Goal: Task Accomplishment & Management: Use online tool/utility

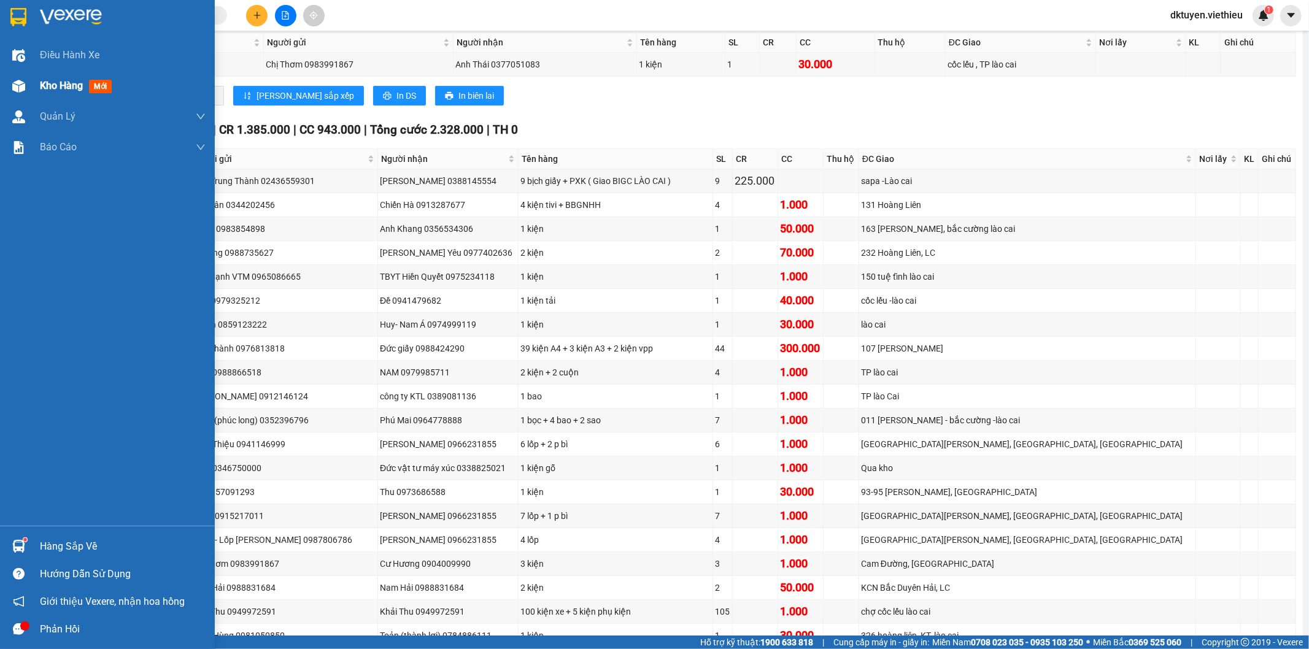
click at [56, 87] on span "Kho hàng" at bounding box center [61, 86] width 43 height 12
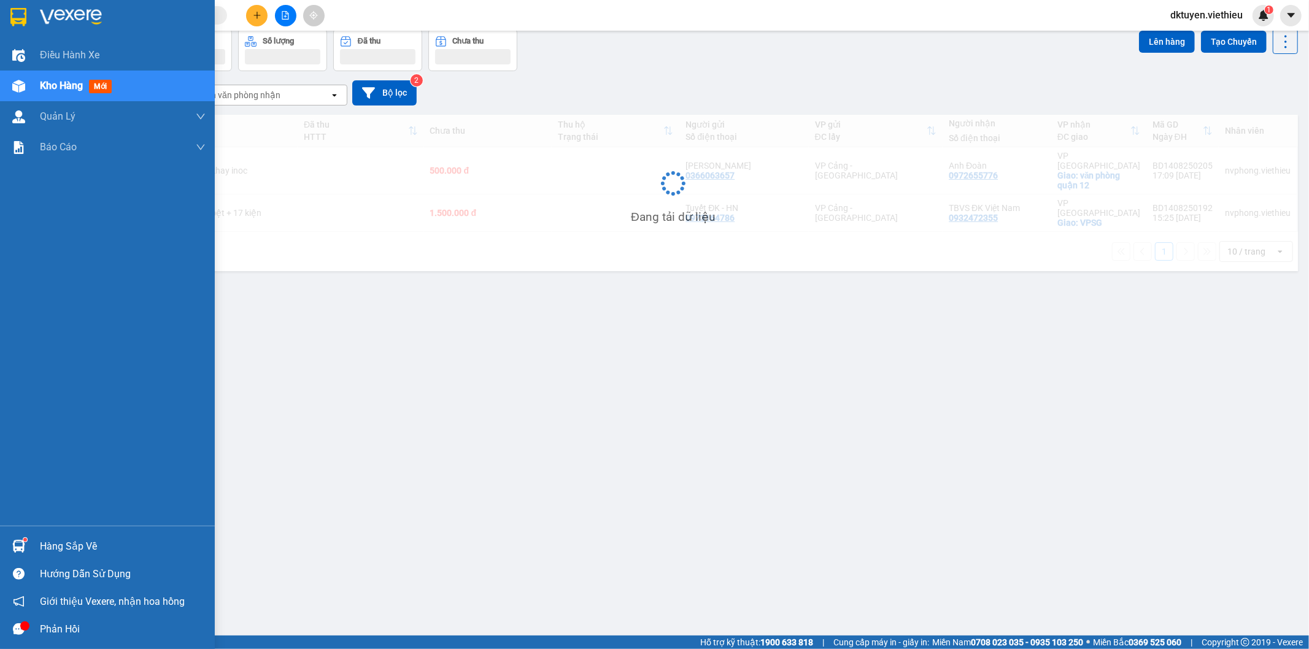
scroll to position [56, 0]
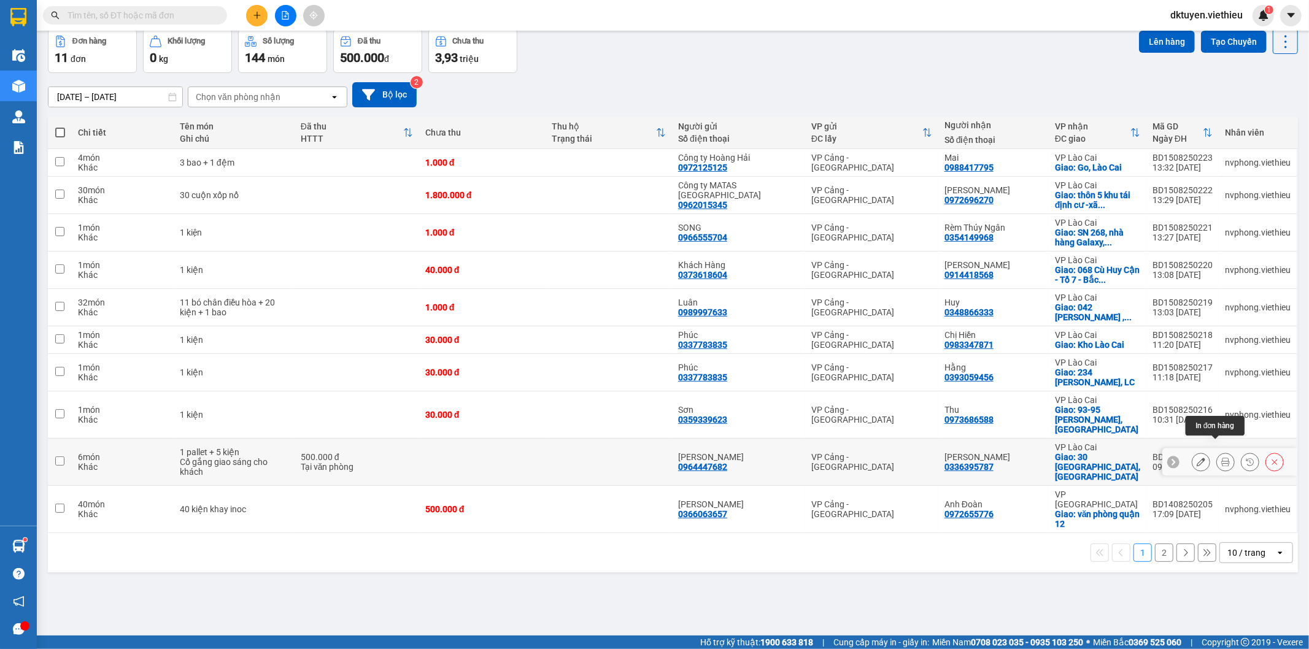
click at [1221, 458] on icon at bounding box center [1225, 462] width 9 height 9
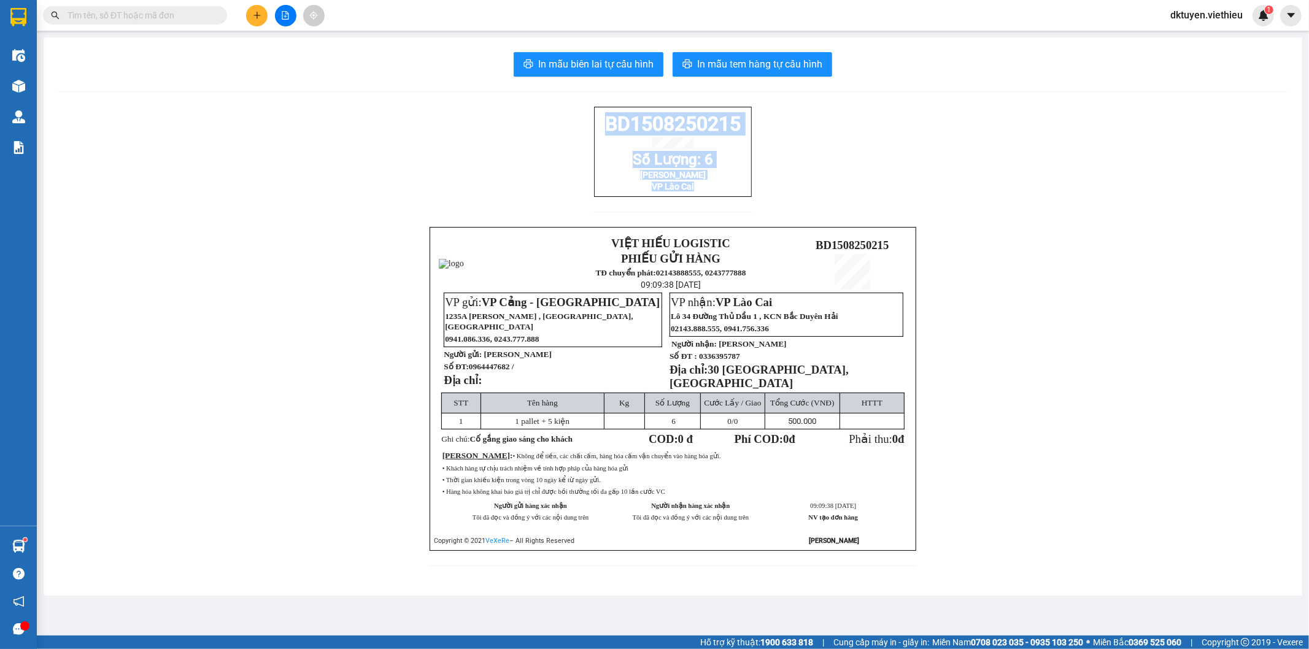
drag, startPoint x: 702, startPoint y: 198, endPoint x: 597, endPoint y: 126, distance: 127.1
click at [597, 126] on div "BD1508250215 Số Lượng: 6 [PERSON_NAME] VP Lào Cai" at bounding box center [673, 152] width 158 height 90
copy div "BD1508250215 Số Lượng: 6 [PERSON_NAME] VP Lào Cai"
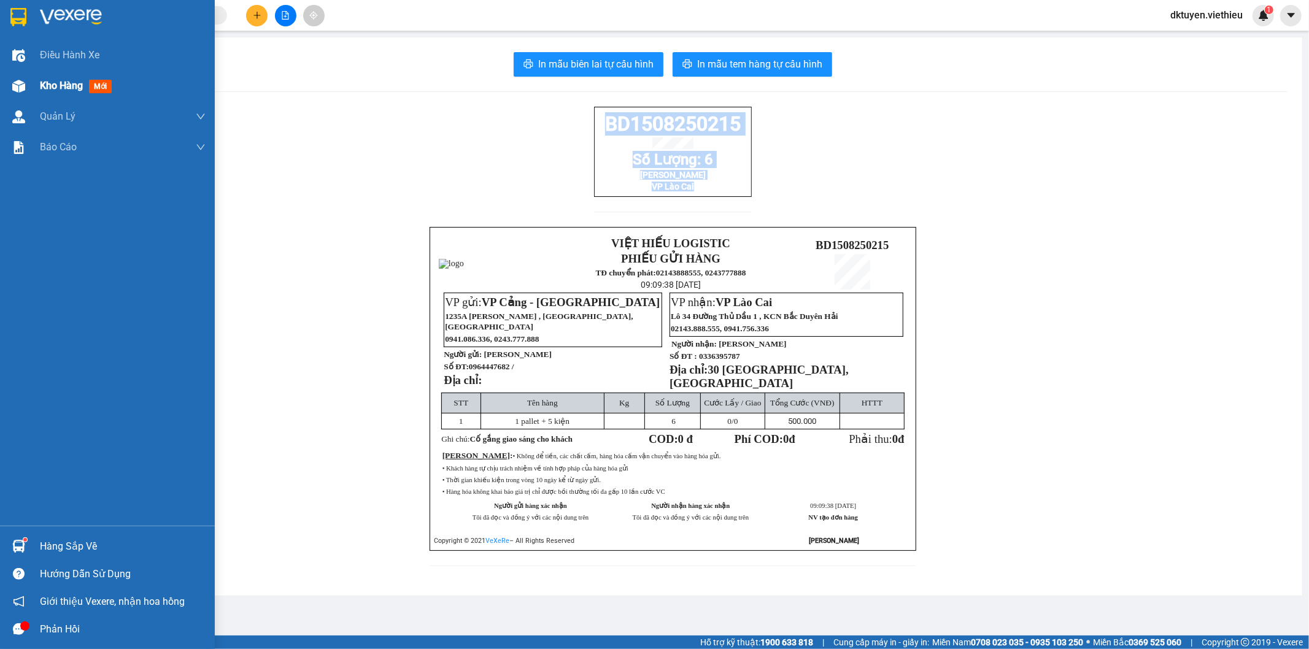
click at [49, 90] on span "Kho hàng" at bounding box center [61, 86] width 43 height 12
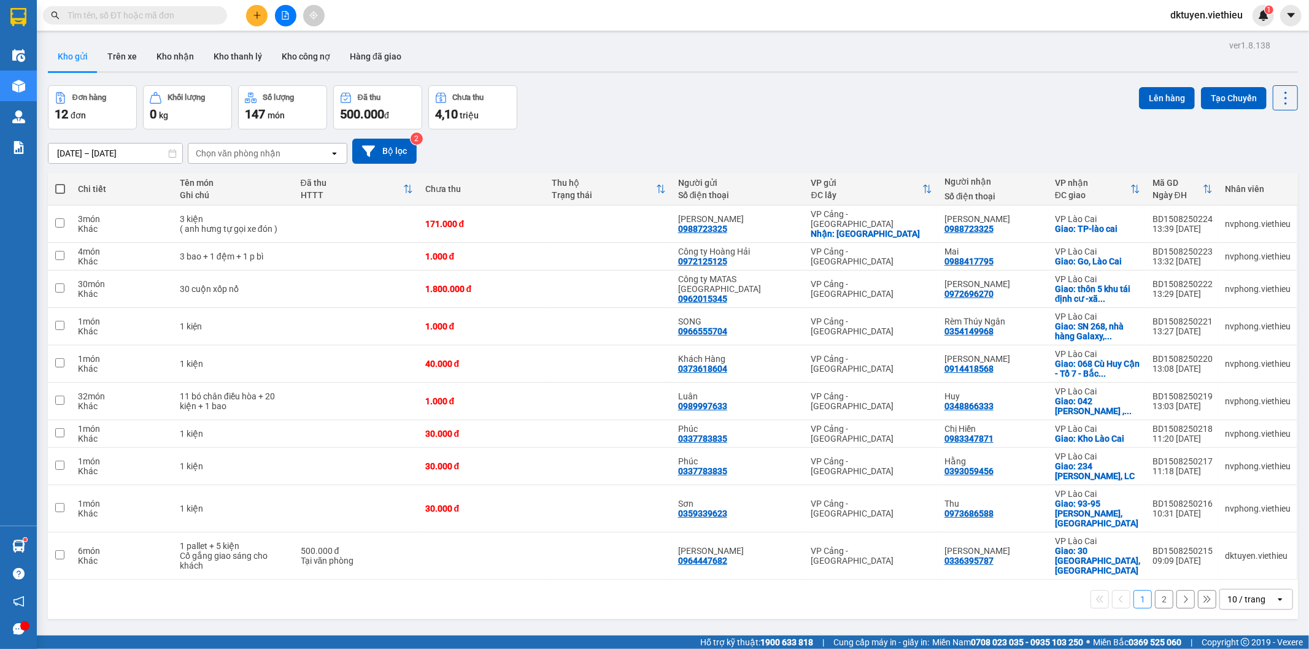
click at [1249, 593] on div "10 / trang" at bounding box center [1246, 599] width 38 height 12
click at [1236, 547] on span "100 / trang" at bounding box center [1241, 544] width 44 height 12
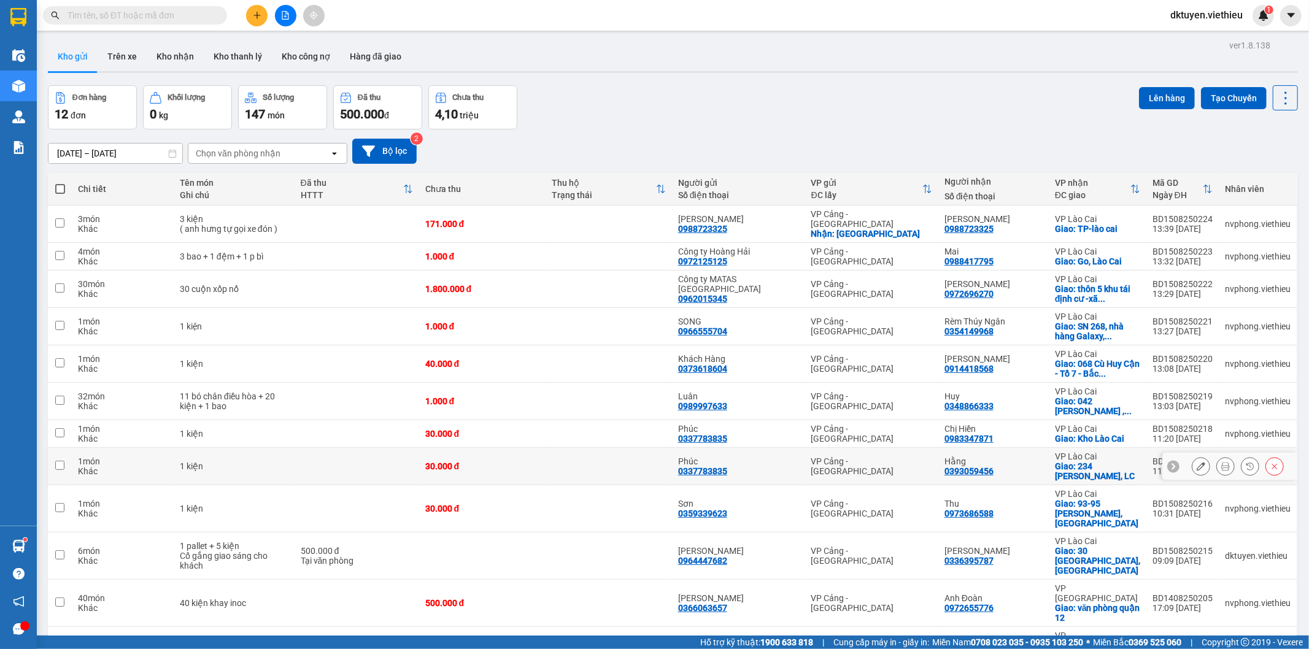
scroll to position [56, 0]
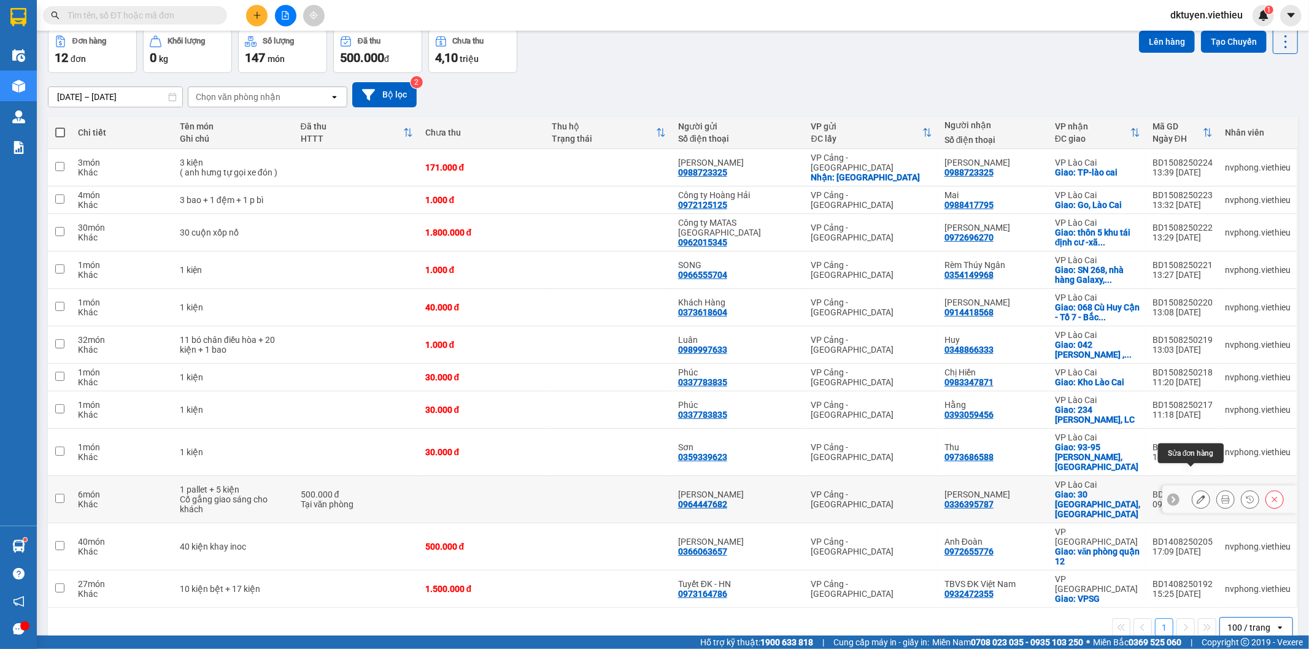
click at [1196, 495] on icon at bounding box center [1200, 499] width 9 height 9
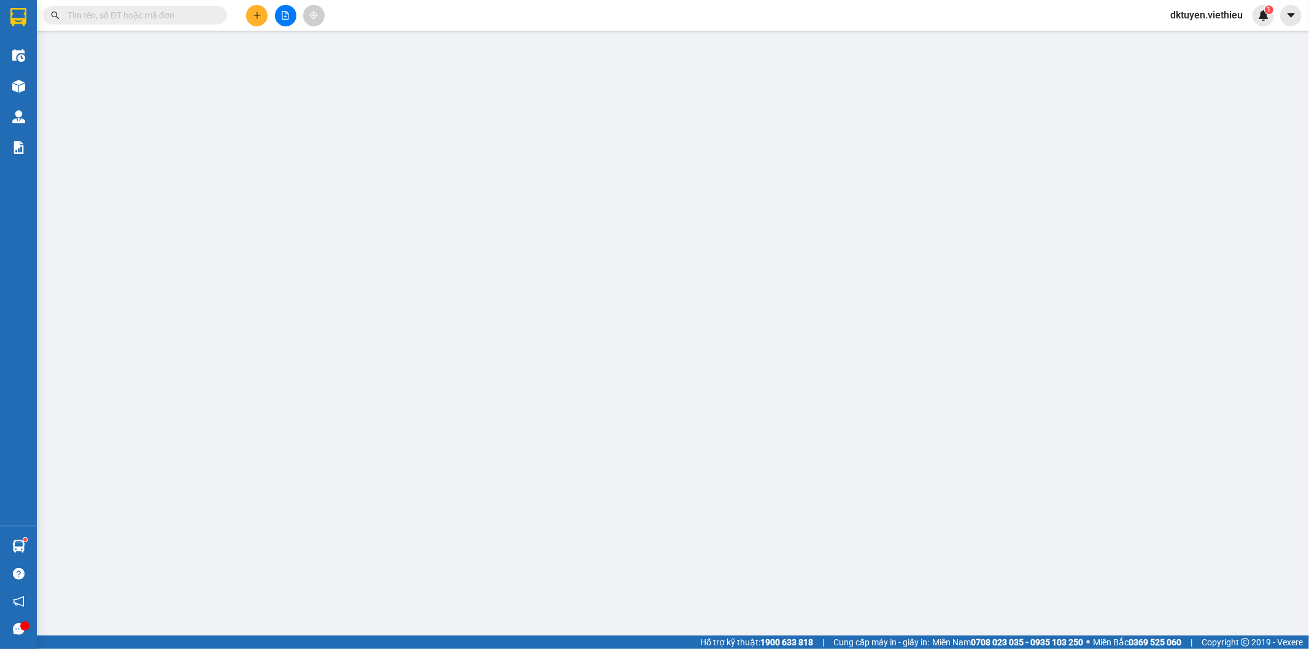
type input "0964447682"
type input "[PERSON_NAME]"
type input "0336395787"
type input "[PERSON_NAME]"
checkbox input "true"
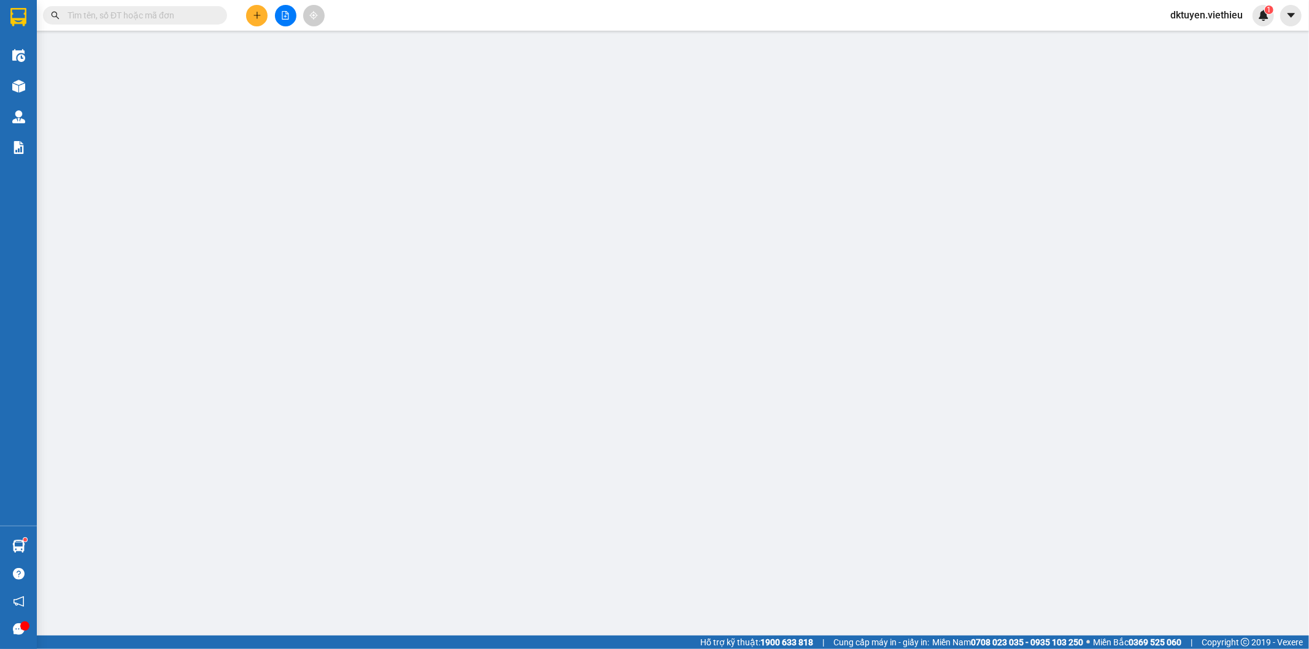
type input "30 [GEOGRAPHIC_DATA], [GEOGRAPHIC_DATA]"
type input "500.000"
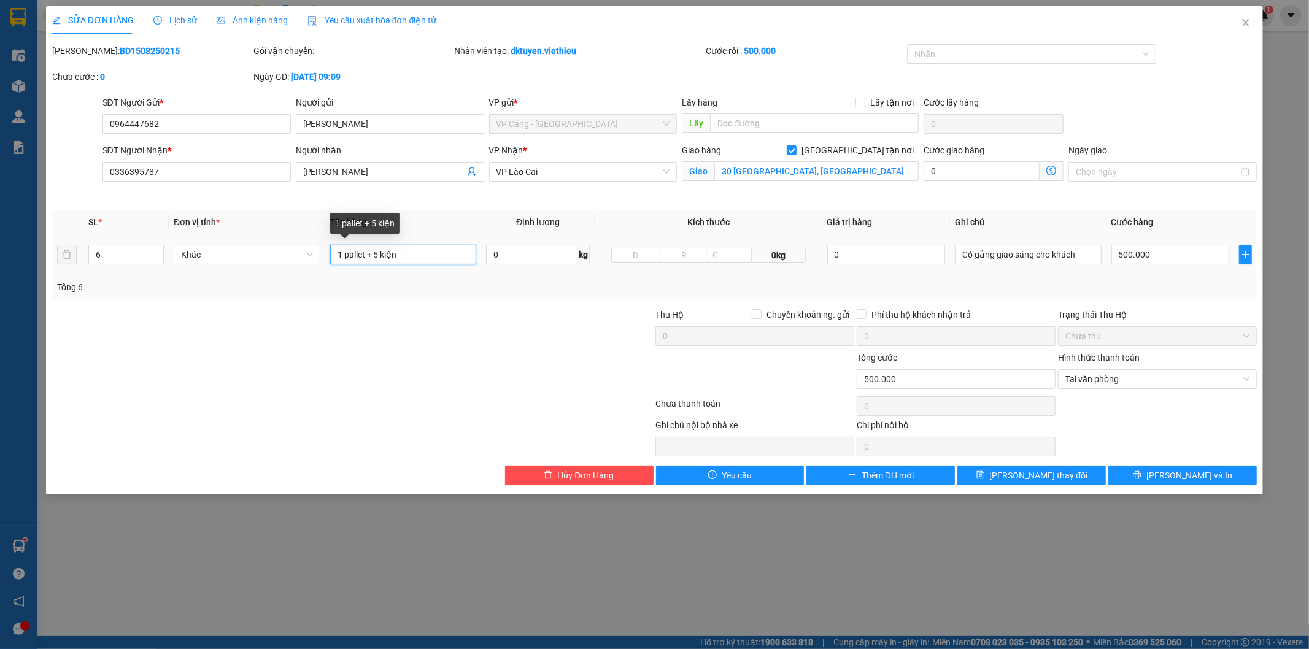
click at [425, 258] on input "1 pallet + 5 kiện" at bounding box center [403, 255] width 147 height 20
type input "1 pallet + 5 kiện + biên bản giao hàng ( LC giao xong, chụp phiếu ký nhận cho […"
click at [1148, 479] on button "[PERSON_NAME] và In" at bounding box center [1182, 476] width 148 height 20
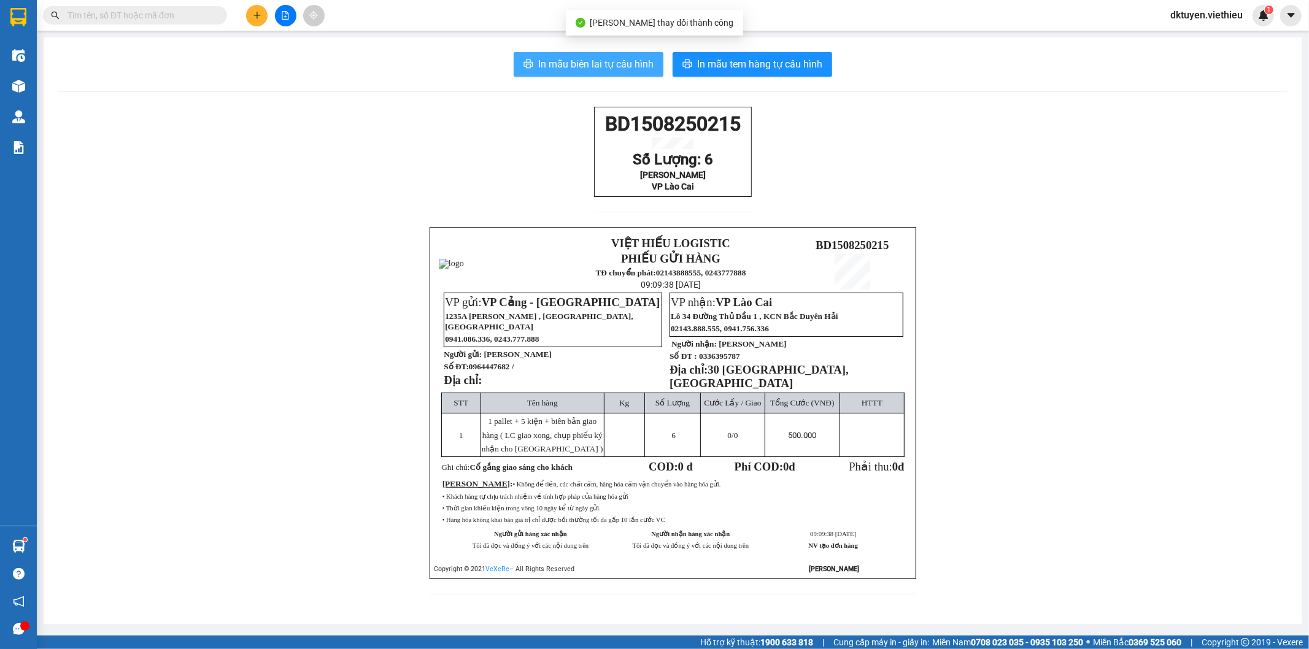
click at [615, 63] on span "In mẫu biên lai tự cấu hình" at bounding box center [595, 63] width 115 height 15
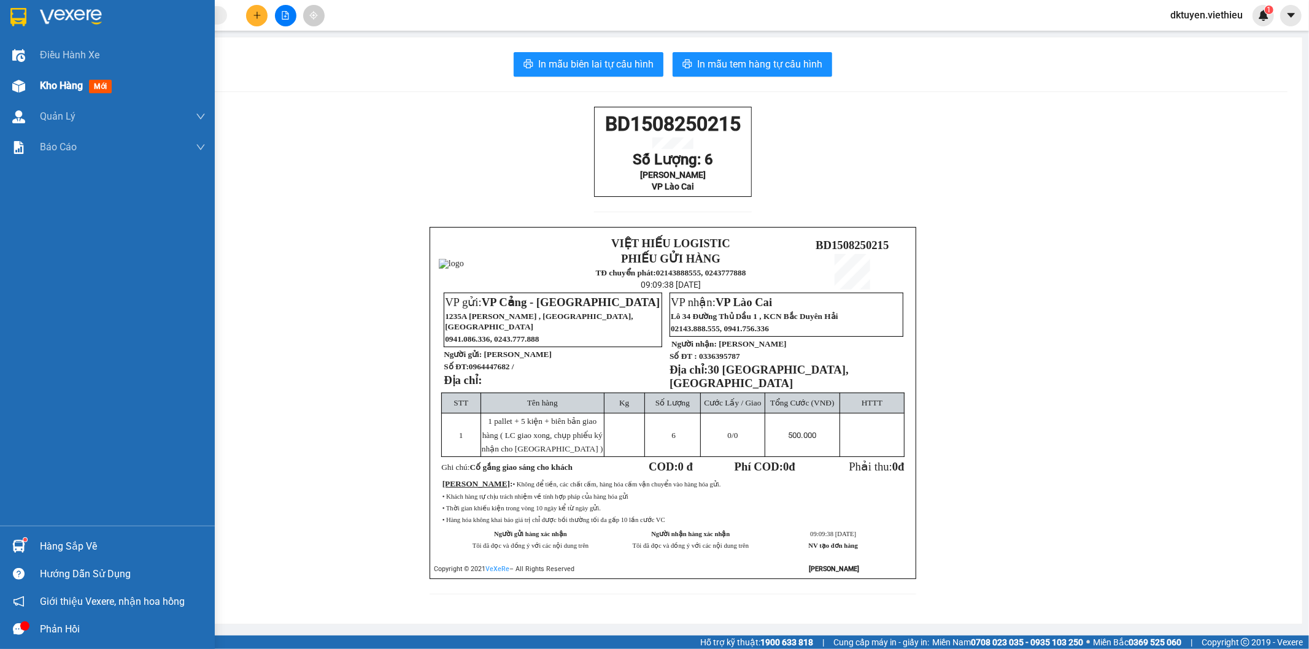
click at [62, 84] on span "Kho hàng" at bounding box center [61, 86] width 43 height 12
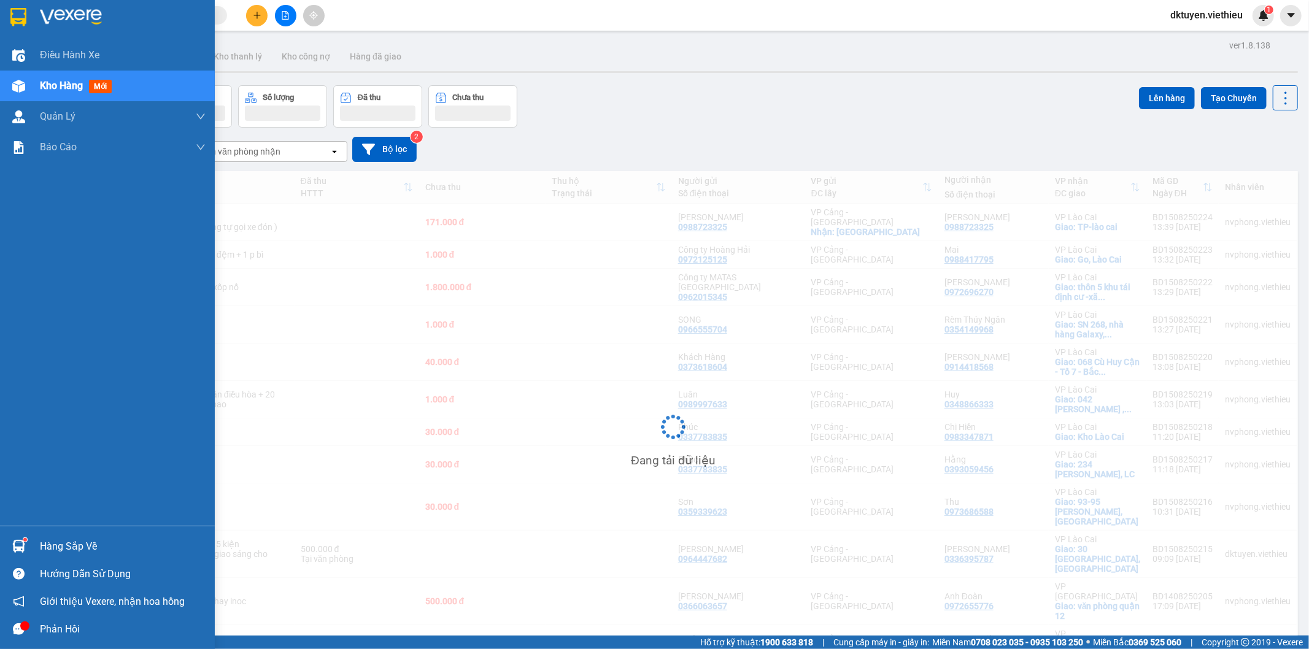
click at [65, 84] on span "Kho hàng" at bounding box center [61, 86] width 43 height 12
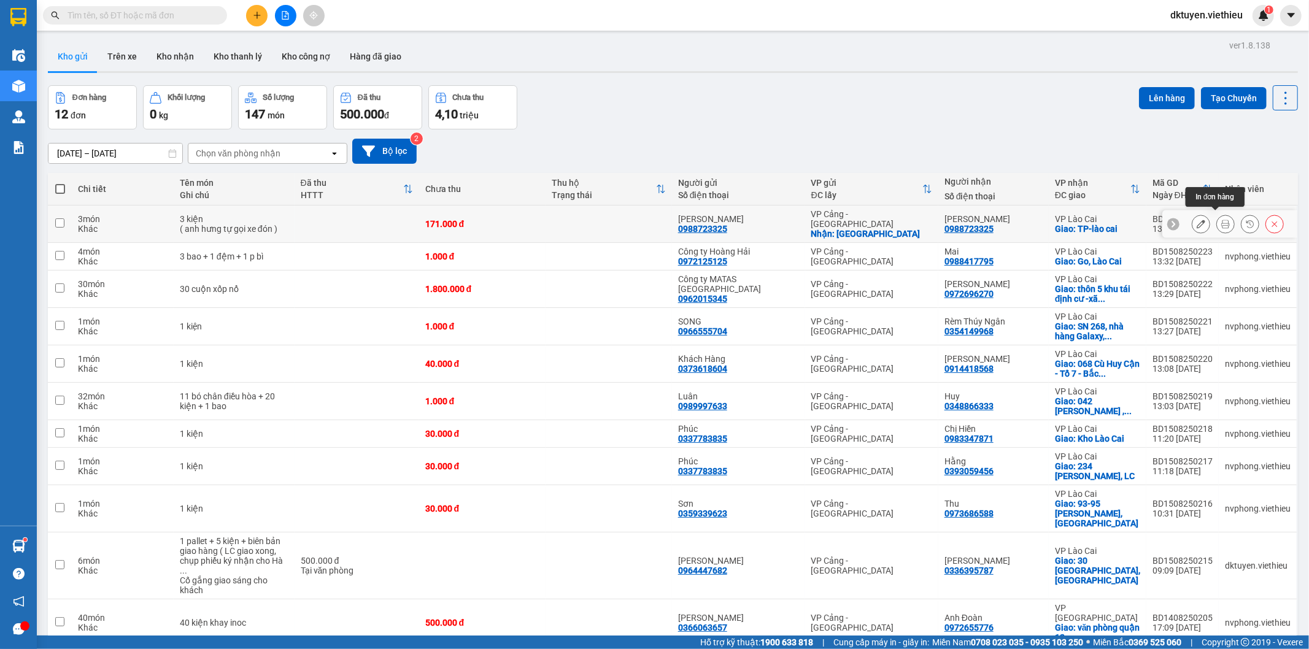
click at [1221, 220] on icon at bounding box center [1225, 224] width 9 height 9
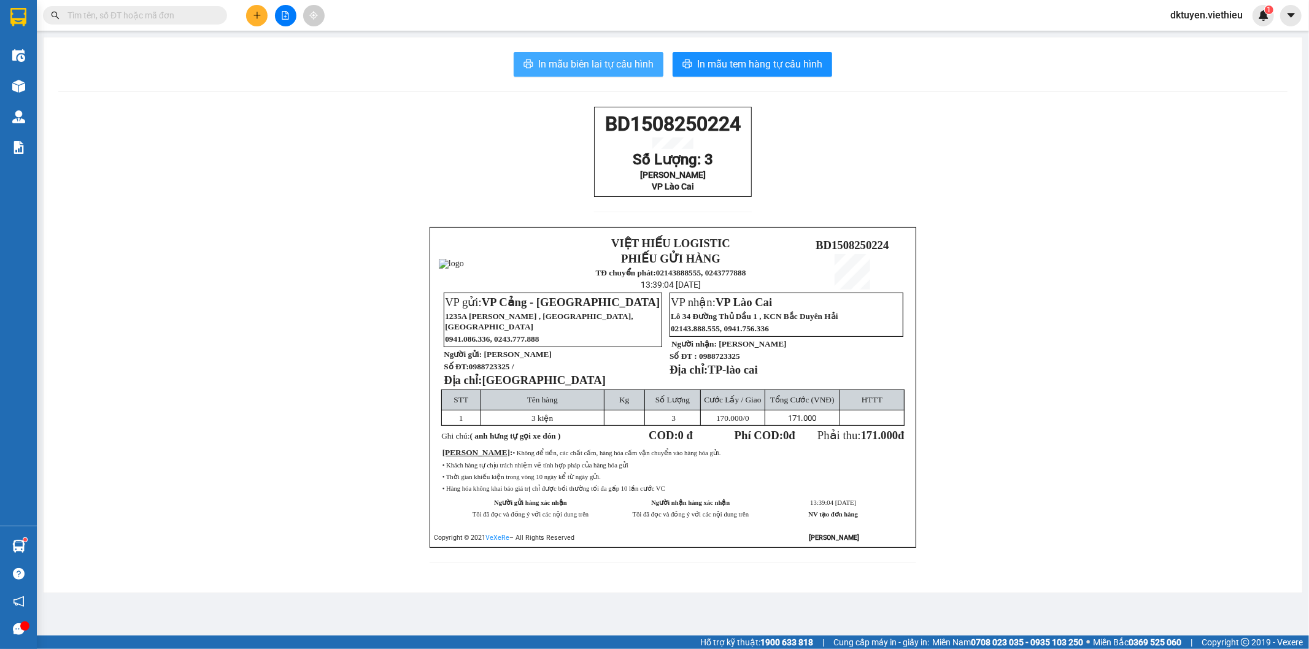
drag, startPoint x: 618, startPoint y: 67, endPoint x: 610, endPoint y: 69, distance: 8.1
click at [615, 67] on span "In mẫu biên lai tự cấu hình" at bounding box center [595, 63] width 115 height 15
click at [1115, 305] on div "BD1508250224 Số Lượng: 3 Anh Hưng VP Lào Cai VIỆT HIẾU LOGISTIC PHIẾU GỬI HÀNG …" at bounding box center [672, 342] width 1229 height 471
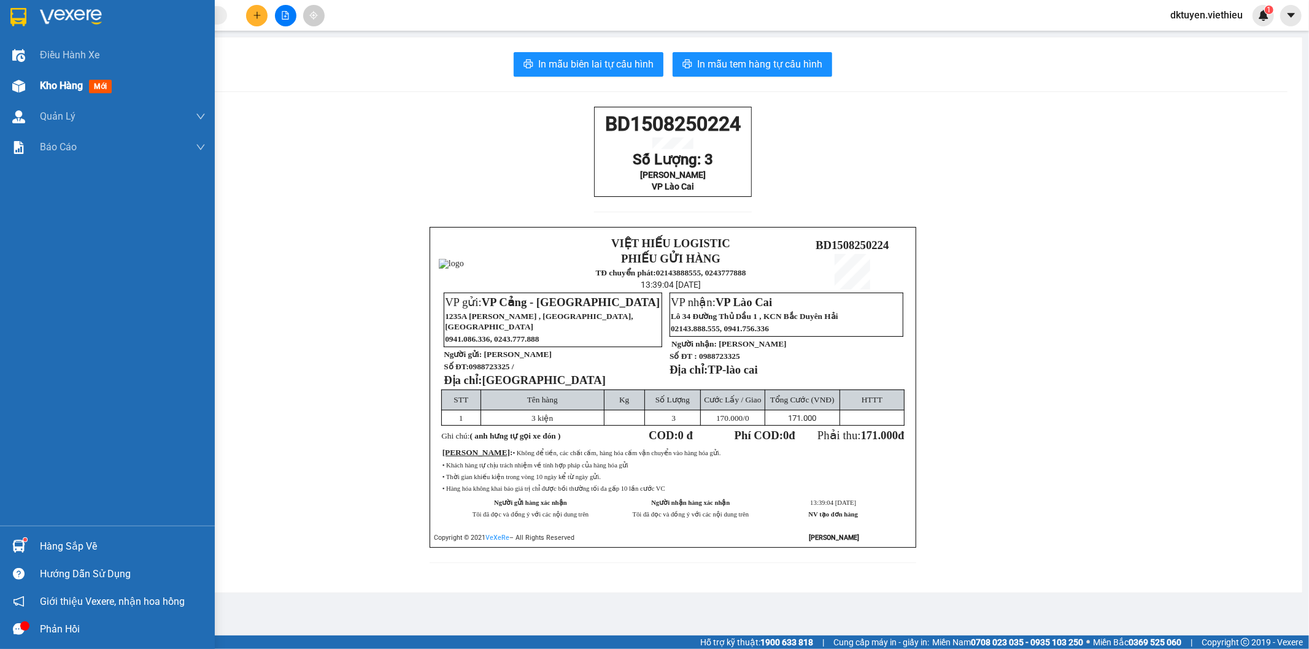
click at [71, 88] on span "Kho hàng" at bounding box center [61, 86] width 43 height 12
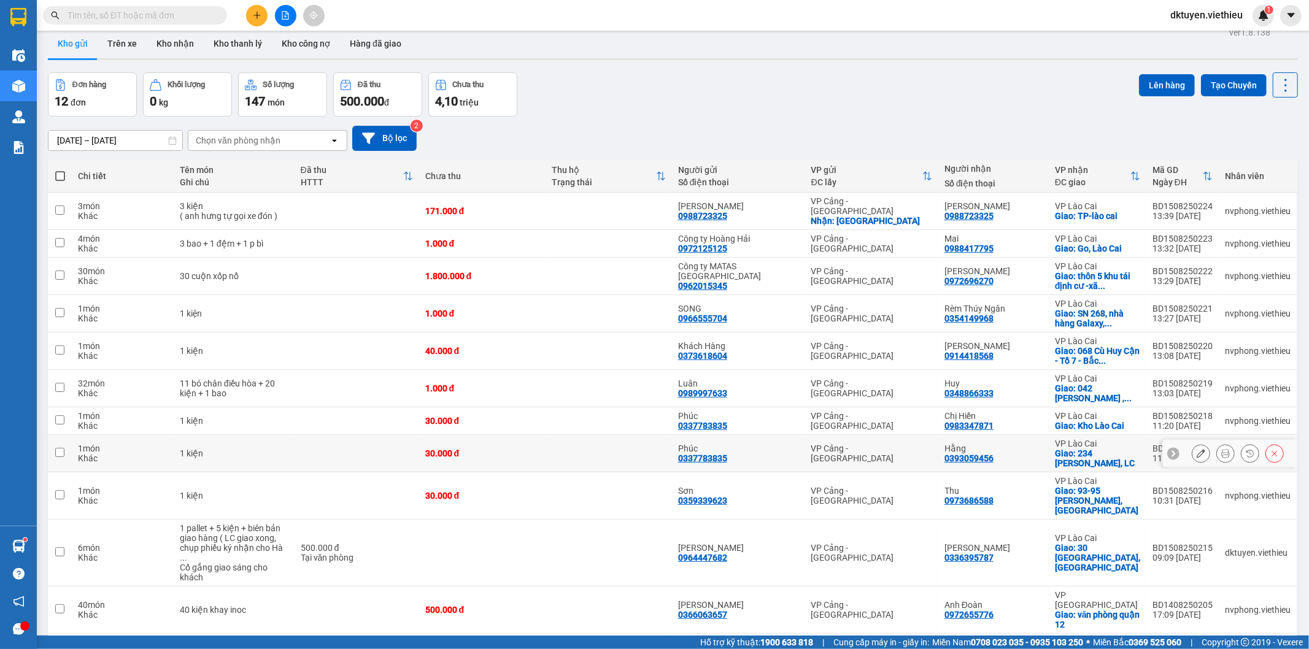
scroll to position [56, 0]
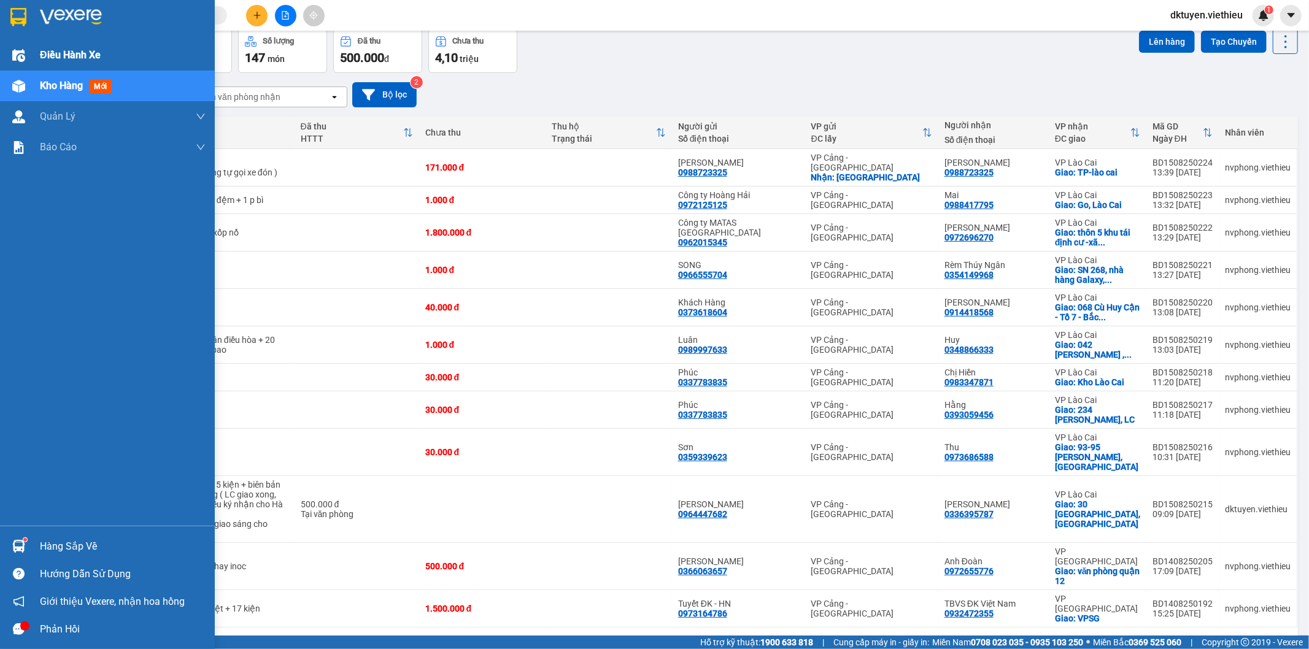
click at [87, 56] on span "Điều hành xe" at bounding box center [70, 54] width 61 height 15
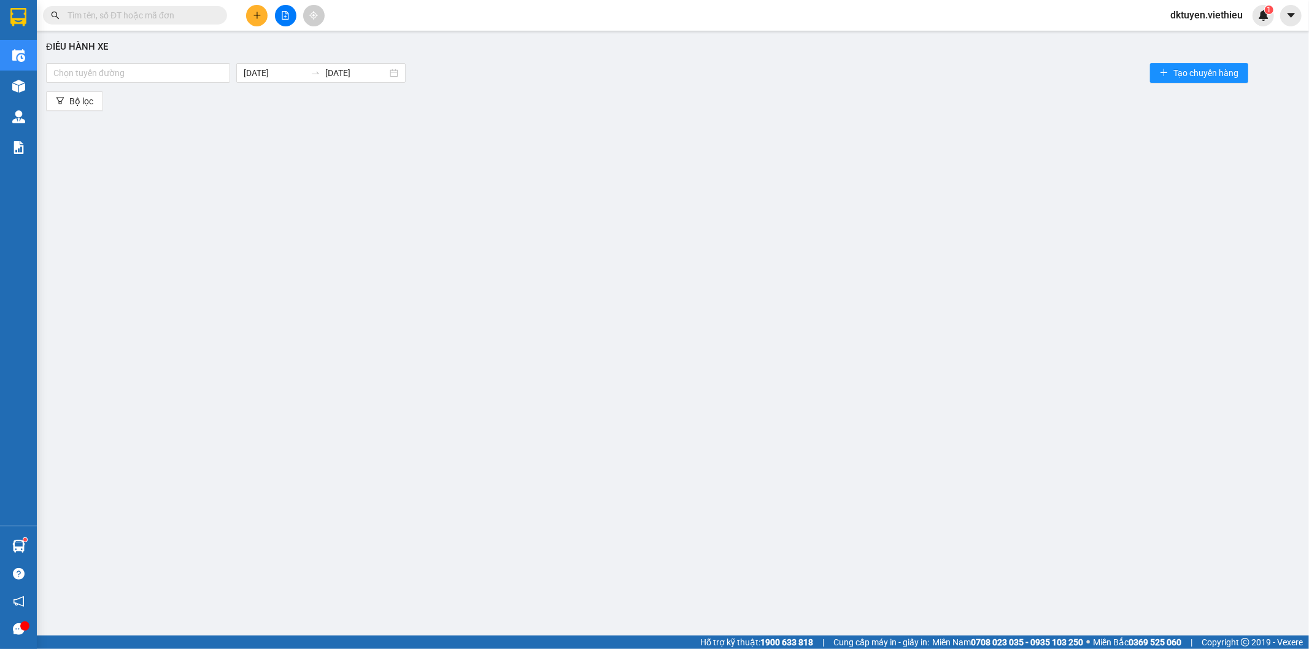
click at [155, 58] on div "Điều hành xe Chọn tuyến đường [DATE] [DATE] Tạo chuyến hàng Bộ lọc" at bounding box center [673, 319] width 1260 height 564
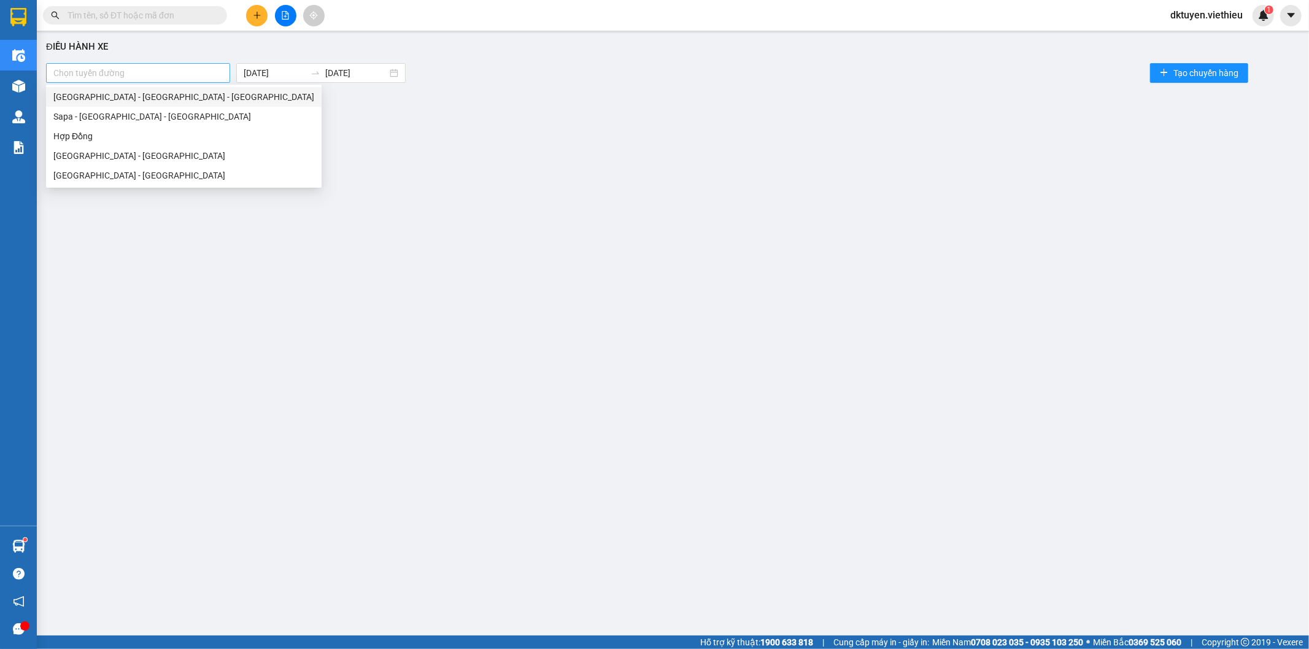
click at [155, 77] on div at bounding box center [138, 73] width 178 height 15
click at [124, 114] on div "Sapa - [GEOGRAPHIC_DATA] - [GEOGRAPHIC_DATA]" at bounding box center [183, 116] width 261 height 13
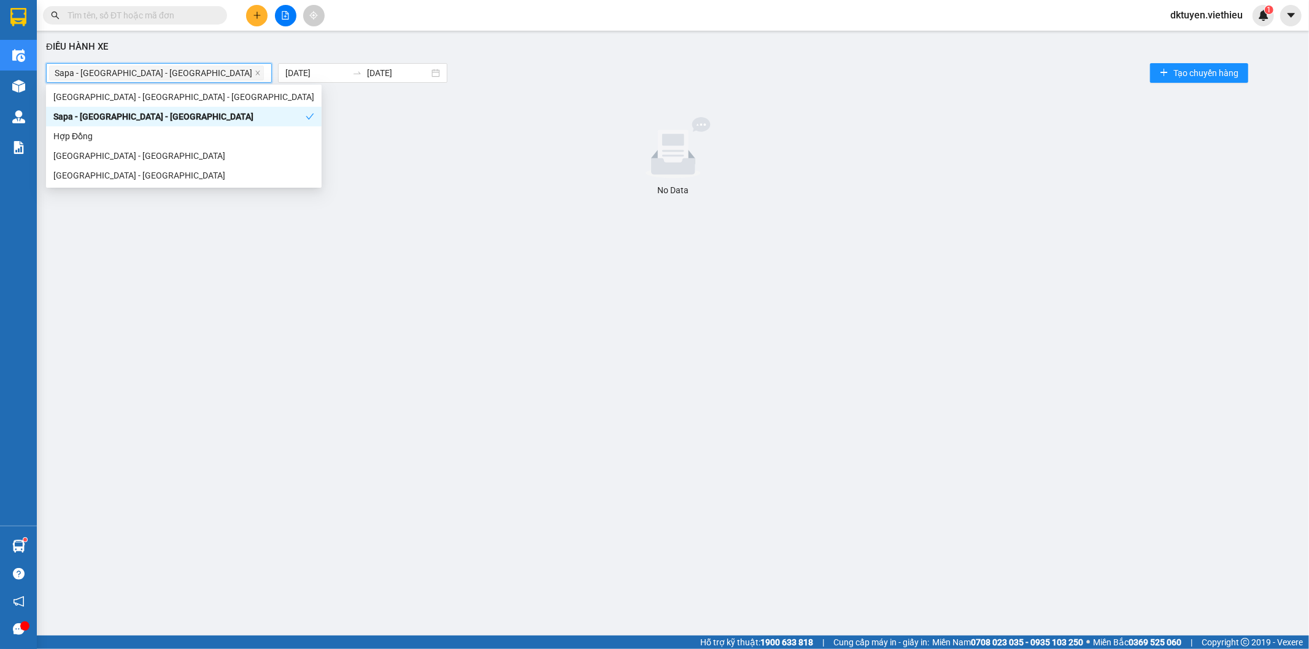
click at [124, 114] on div "Sapa - [GEOGRAPHIC_DATA] - [GEOGRAPHIC_DATA]" at bounding box center [179, 116] width 252 height 13
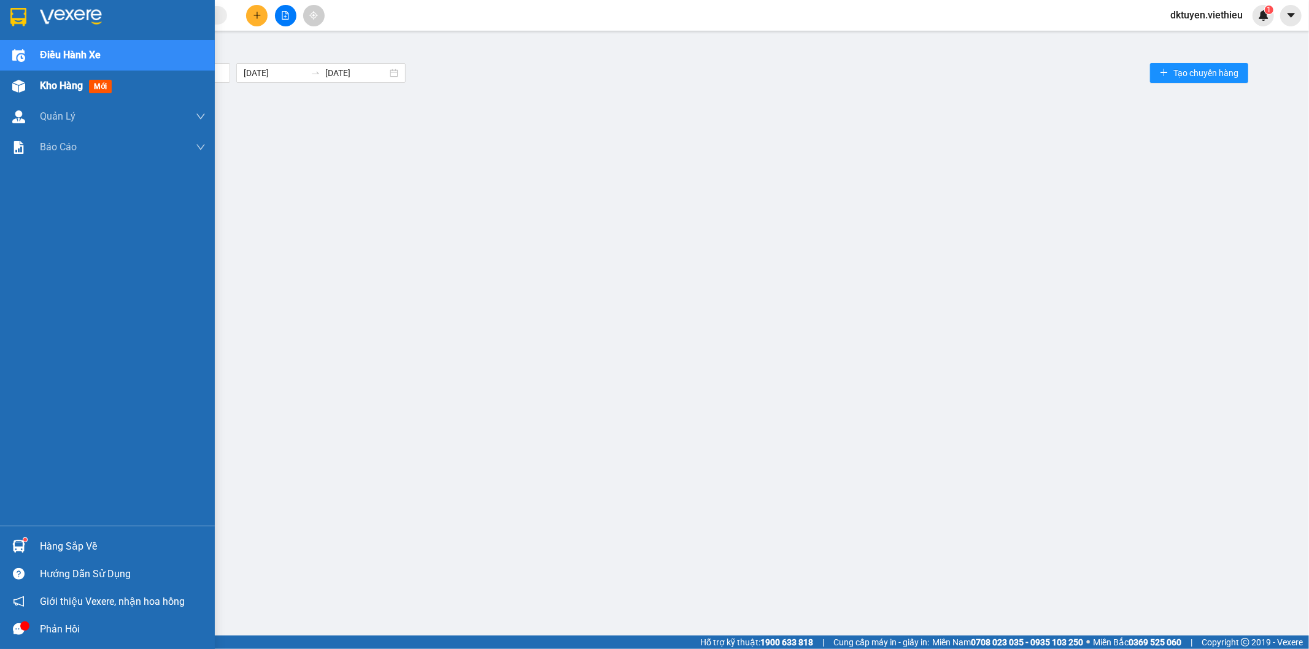
click at [40, 84] on span "Kho hàng" at bounding box center [61, 86] width 43 height 12
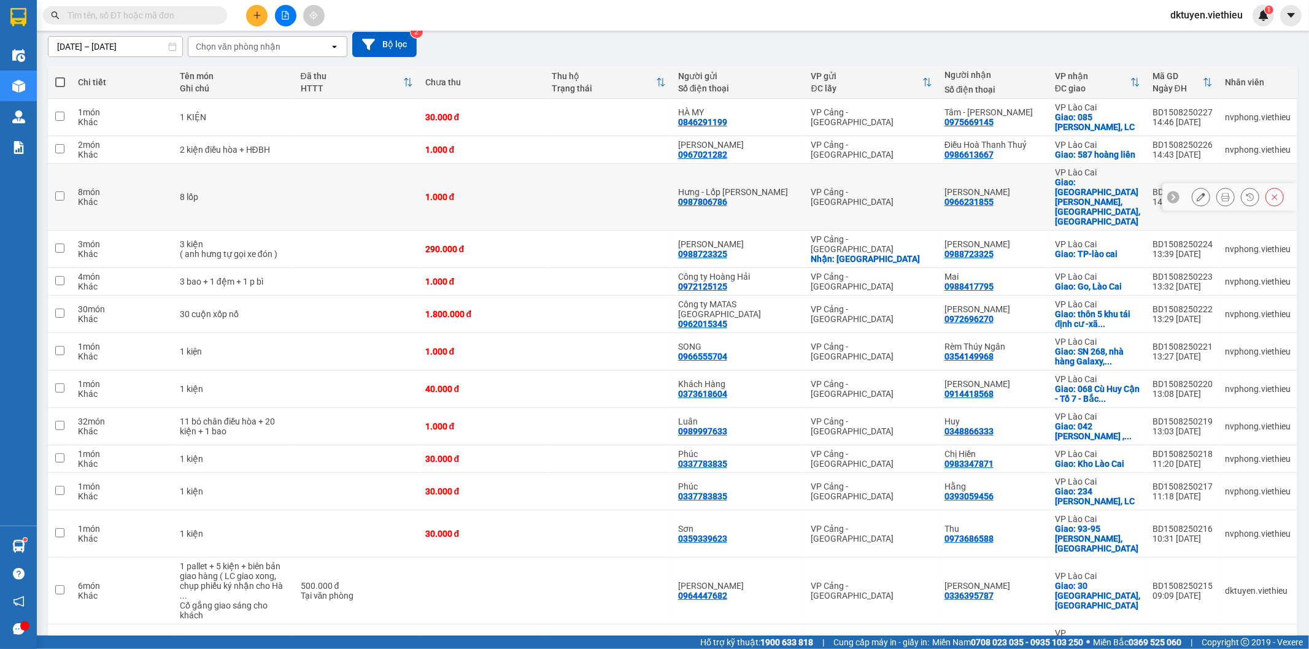
scroll to position [163, 0]
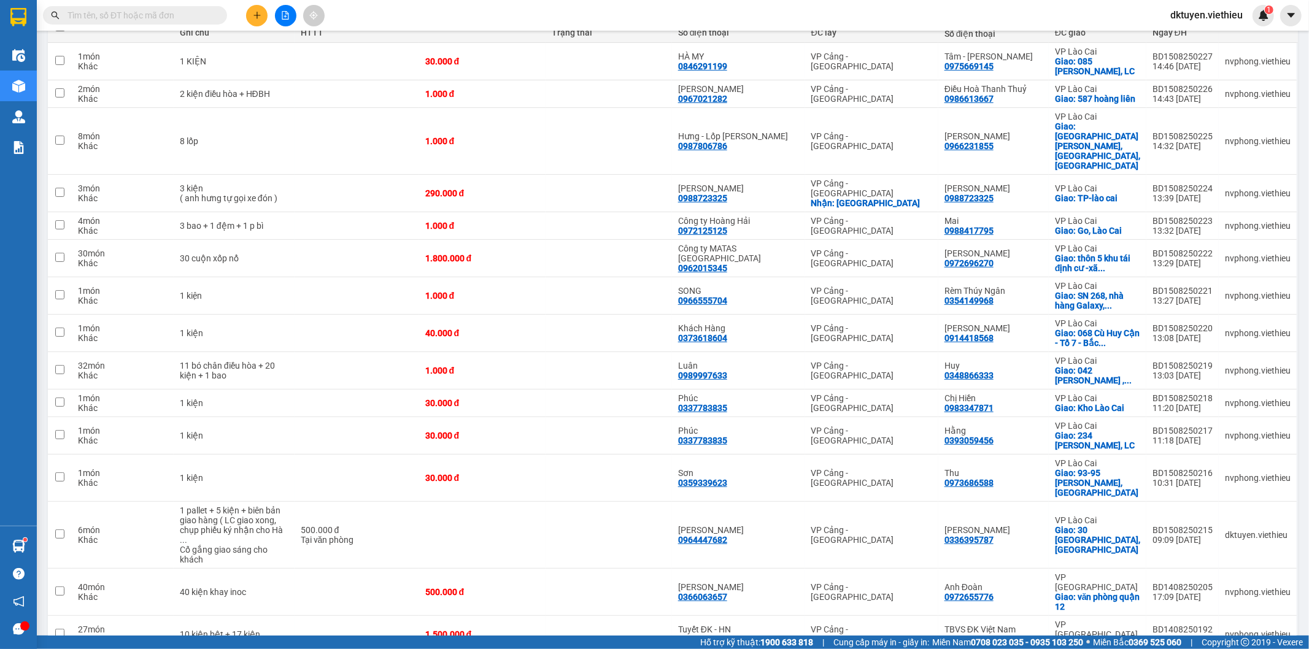
click at [126, 13] on input "text" at bounding box center [139, 15] width 145 height 13
click at [164, 9] on input "text" at bounding box center [139, 15] width 145 height 13
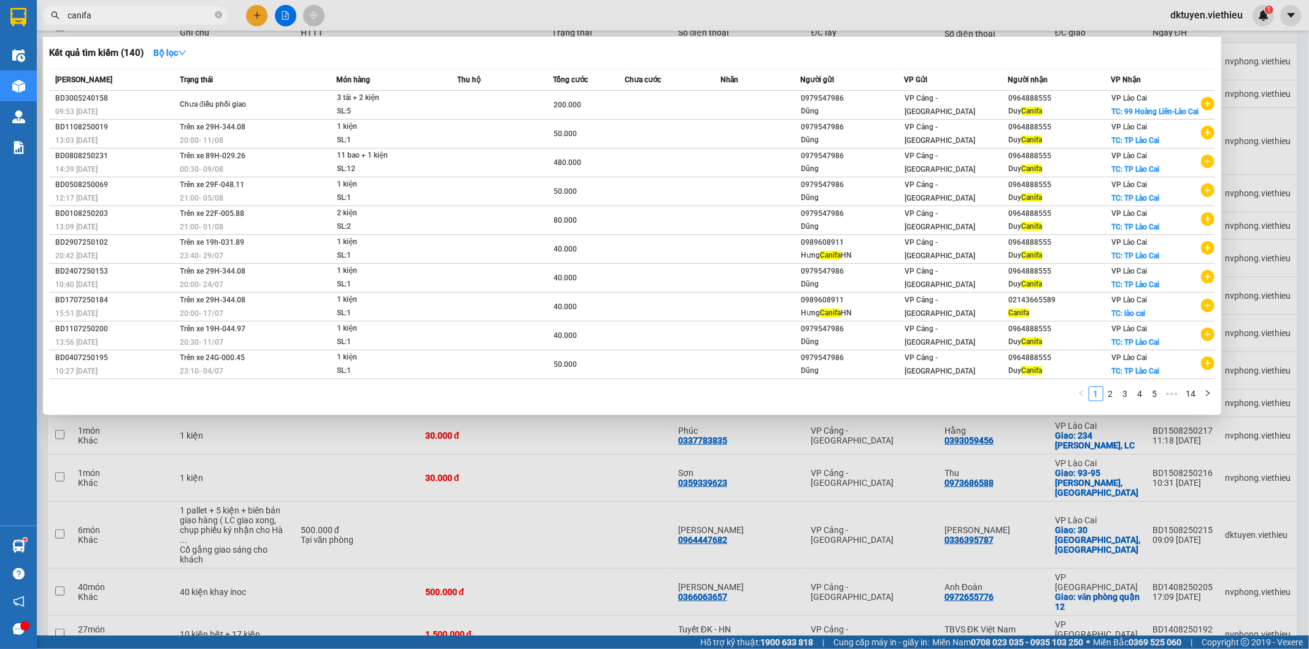
type input "canifa"
